Goal: Information Seeking & Learning: Learn about a topic

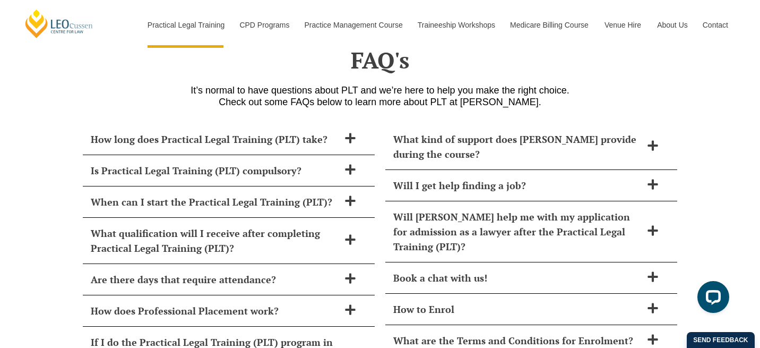
scroll to position [4563, 0]
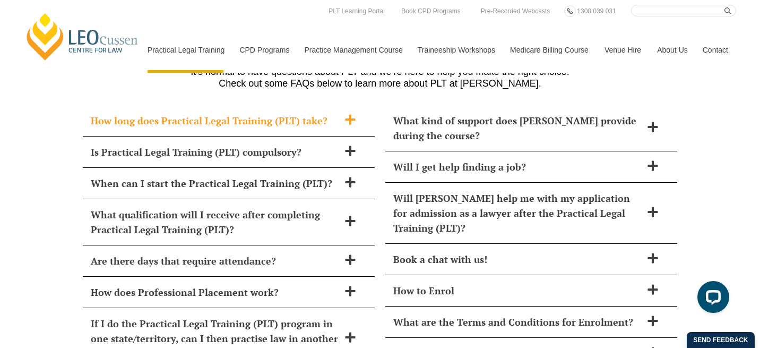
click at [346, 105] on div "How long does Practical Legal Training (PLT) take?" at bounding box center [229, 120] width 292 height 31
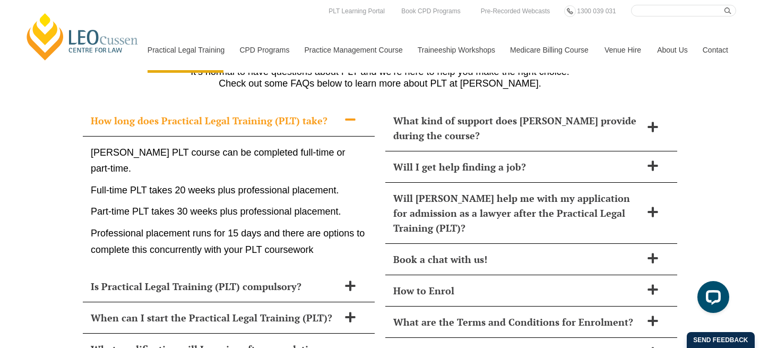
click at [346, 105] on div "How long does Practical Legal Training (PLT) take?" at bounding box center [229, 120] width 292 height 31
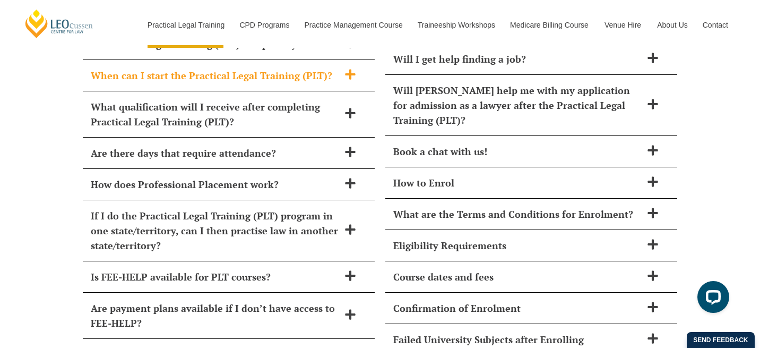
scroll to position [4675, 0]
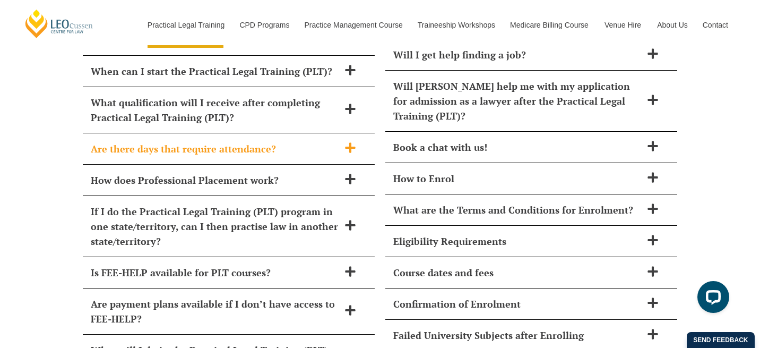
click at [352, 133] on div "Are there days that require attendance?" at bounding box center [229, 148] width 292 height 31
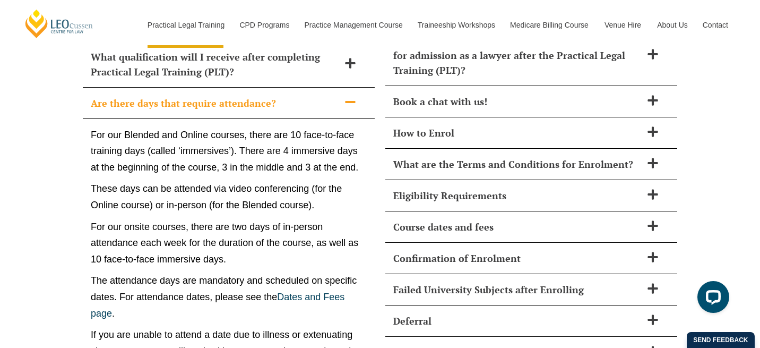
scroll to position [4720, 0]
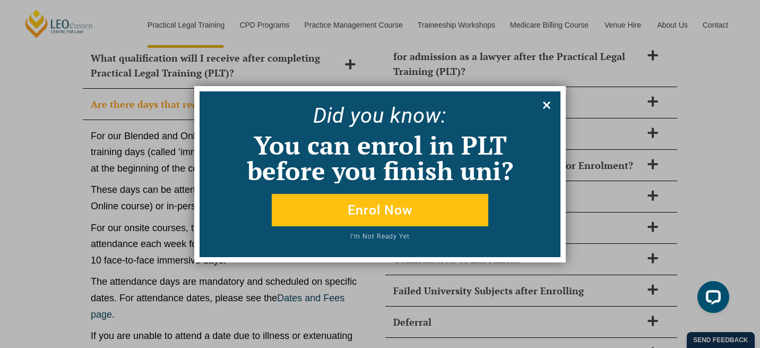
click at [545, 109] on icon at bounding box center [547, 105] width 12 height 12
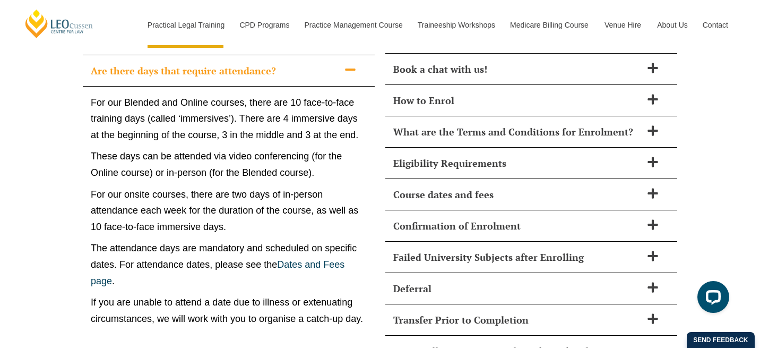
scroll to position [4755, 0]
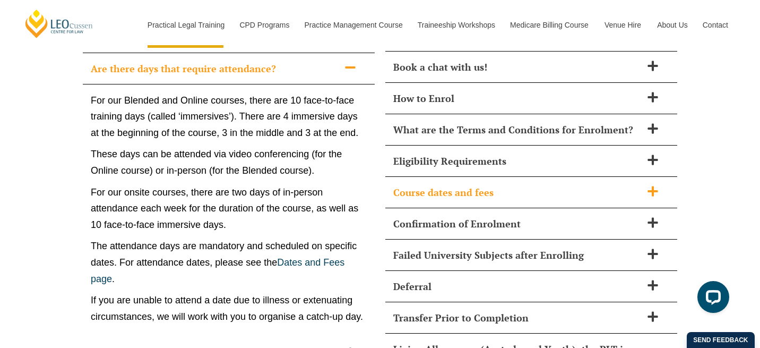
click at [486, 185] on span "Course dates and fees" at bounding box center [517, 192] width 249 height 15
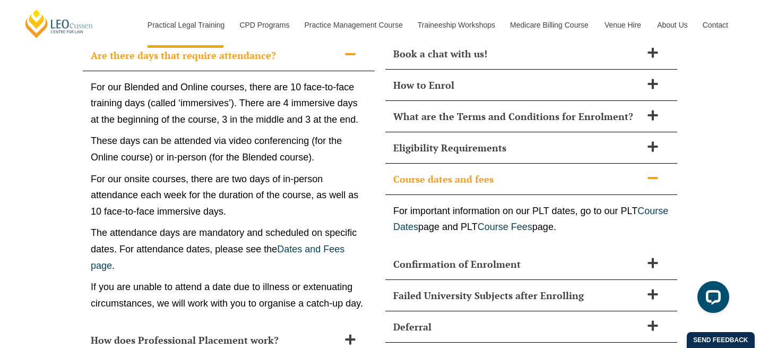
scroll to position [4771, 0]
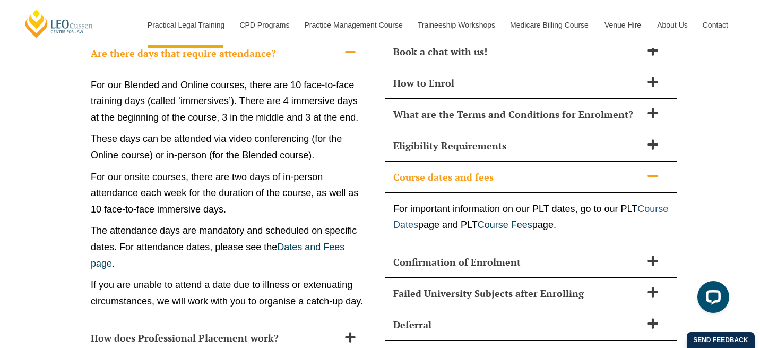
click at [460, 203] on link "Course Dates" at bounding box center [530, 216] width 275 height 27
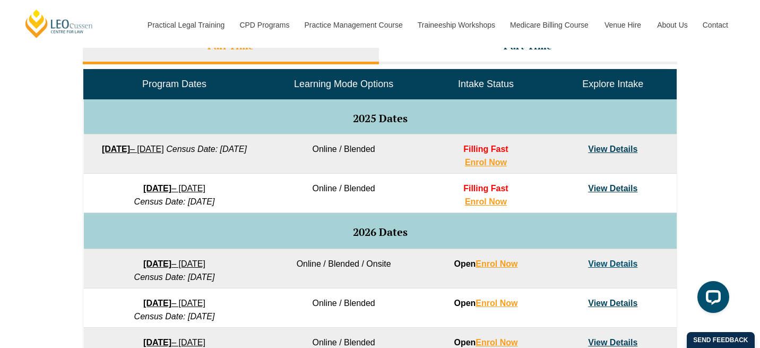
scroll to position [523, 0]
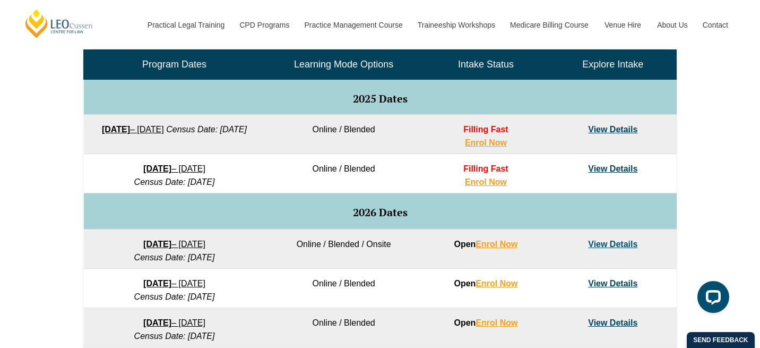
click at [604, 173] on link "View Details" at bounding box center [612, 168] width 49 height 9
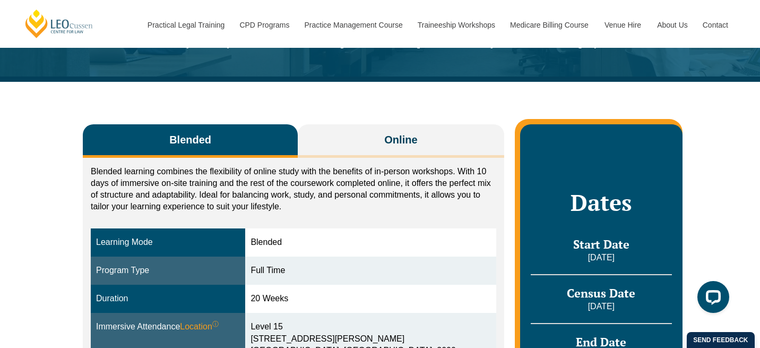
scroll to position [106, 0]
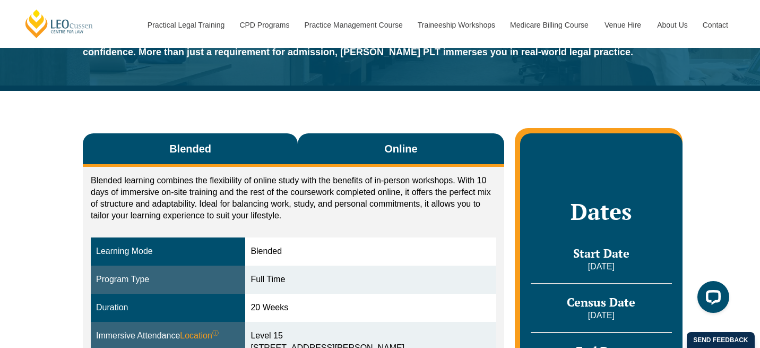
click at [419, 155] on button "Online" at bounding box center [401, 149] width 207 height 33
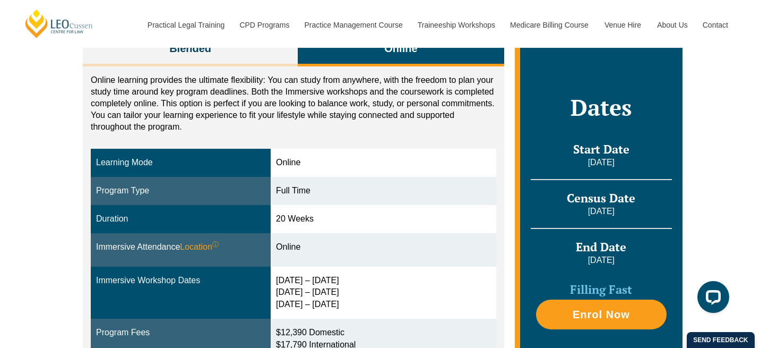
scroll to position [196, 0]
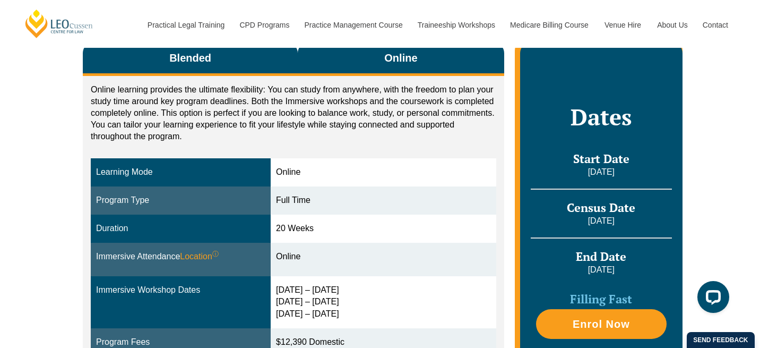
click at [254, 70] on button "Blended" at bounding box center [190, 58] width 215 height 33
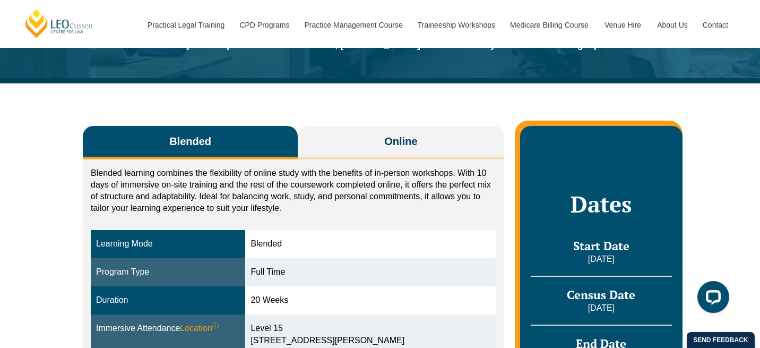
scroll to position [107, 0]
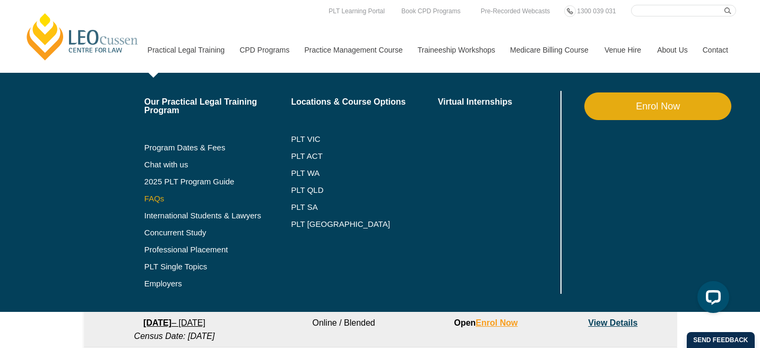
click at [144, 202] on link "FAQs" at bounding box center [217, 198] width 147 height 8
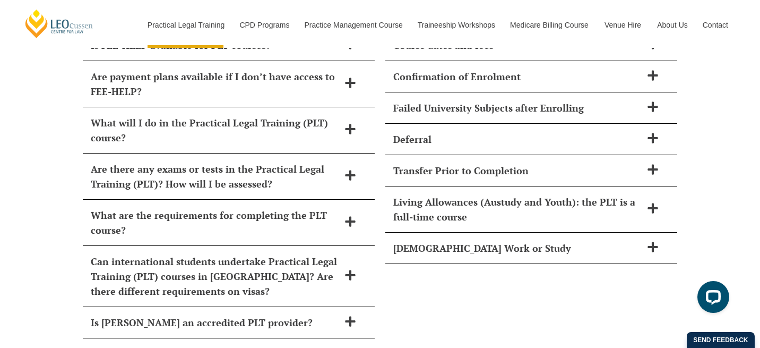
scroll to position [4905, 0]
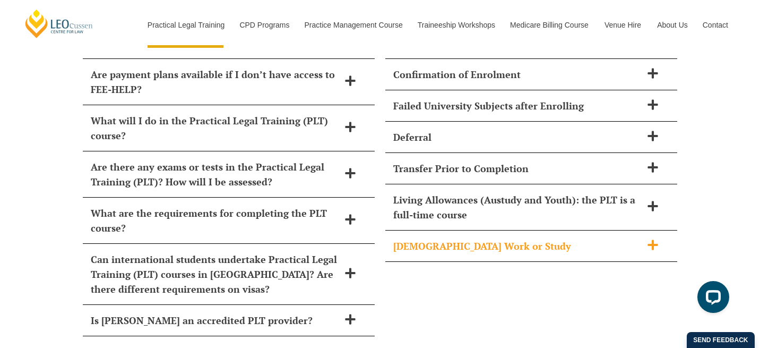
click at [432, 238] on span "[DEMOGRAPHIC_DATA] Work or Study" at bounding box center [517, 245] width 249 height 15
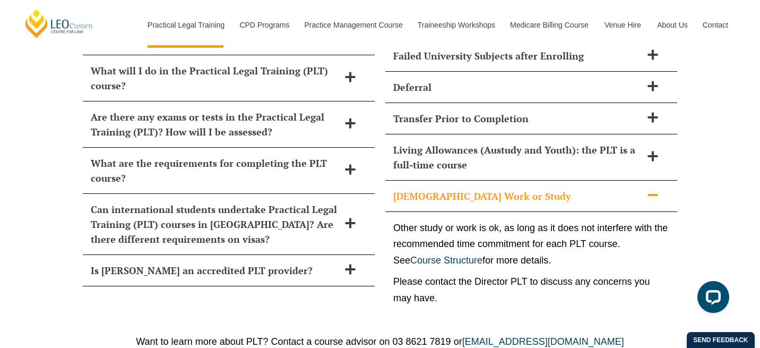
scroll to position [4962, 0]
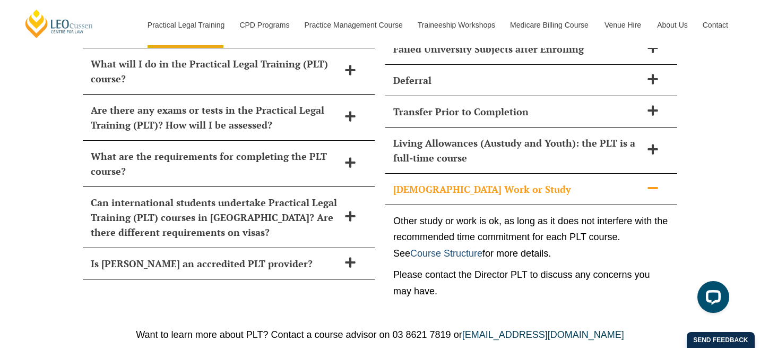
click at [471, 248] on link "Course Structure" at bounding box center [446, 253] width 72 height 11
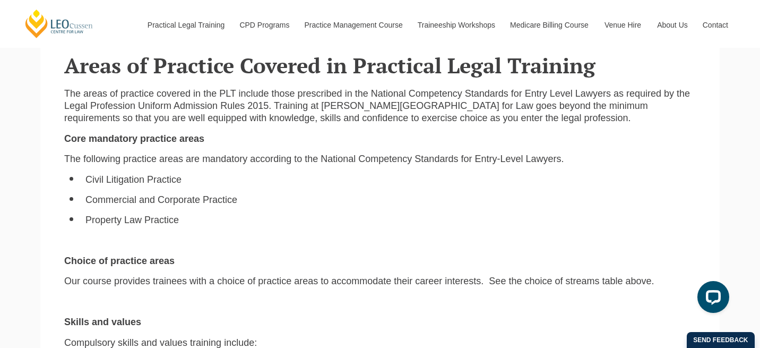
scroll to position [2511, 0]
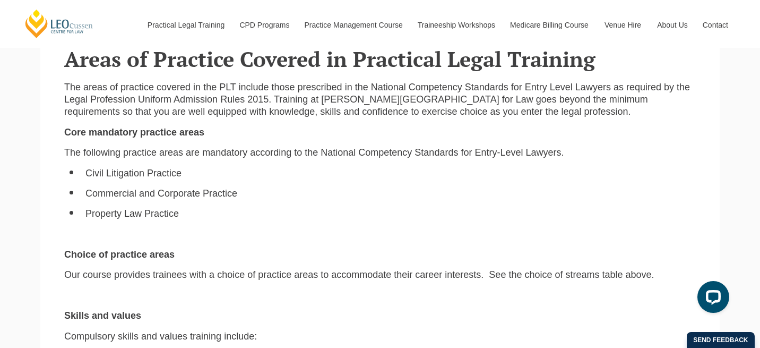
click at [392, 298] on div "The areas of practice covered in the PLT include those prescribed in the Nation…" at bounding box center [380, 277] width 648 height 392
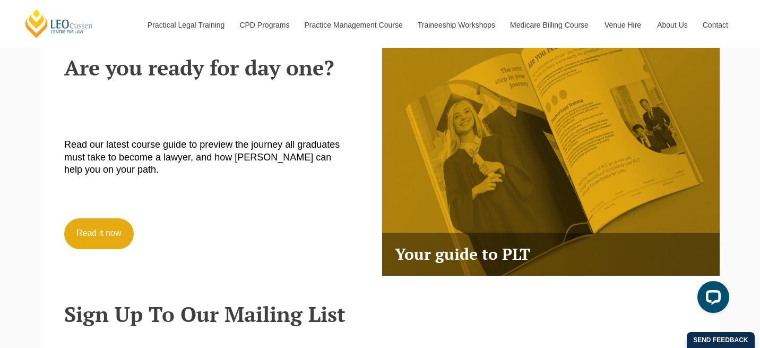
scroll to position [2919, 0]
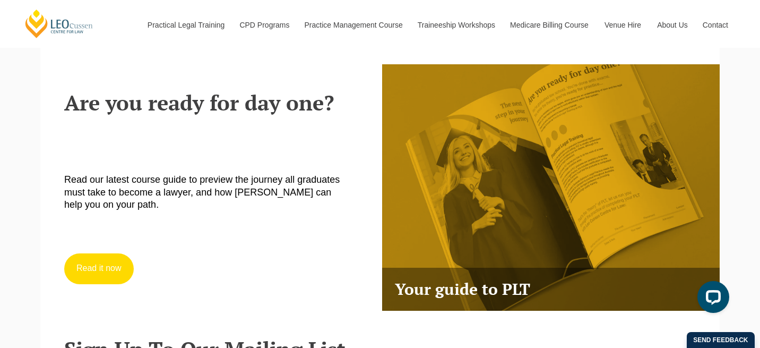
click at [85, 253] on link "Read it now" at bounding box center [99, 268] width 70 height 31
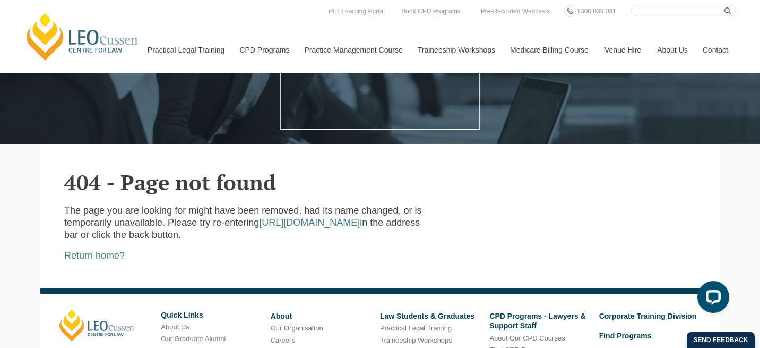
scroll to position [161, 0]
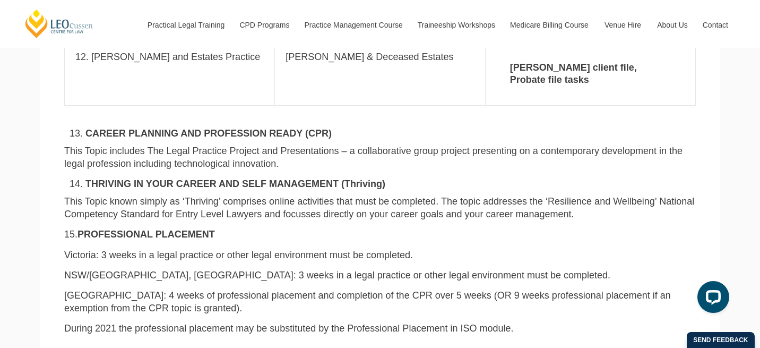
scroll to position [2189, 0]
click at [148, 322] on p "During 2021 the professional placement may be substituted by the Professional P…" at bounding box center [380, 328] width 632 height 12
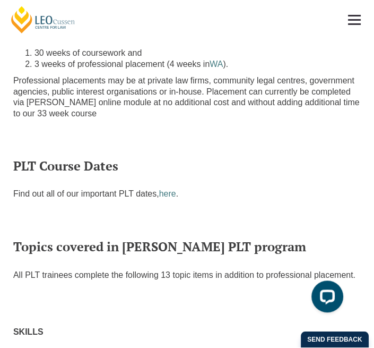
scroll to position [770, 0]
